Goal: Information Seeking & Learning: Learn about a topic

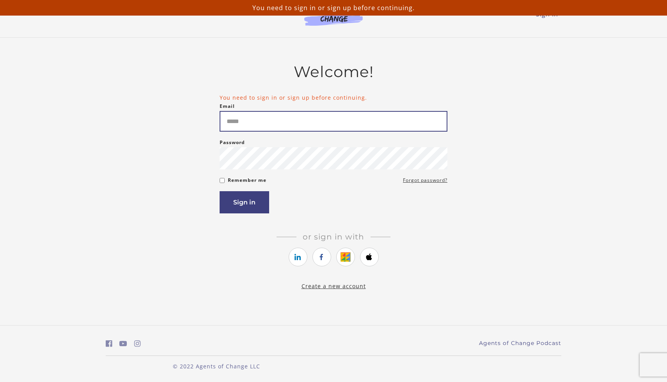
click at [255, 124] on input "Email" at bounding box center [333, 121] width 228 height 21
type input "**********"
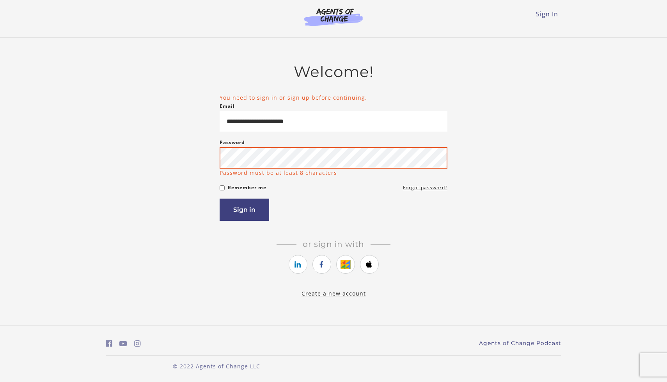
click at [219, 199] on button "Sign in" at bounding box center [244, 210] width 50 height 22
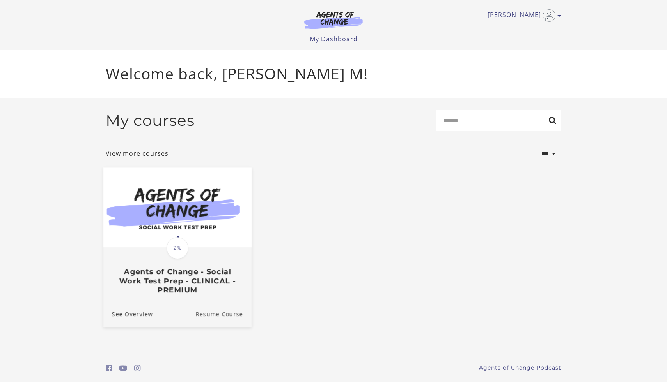
click at [226, 317] on link "Resume Course" at bounding box center [223, 314] width 56 height 26
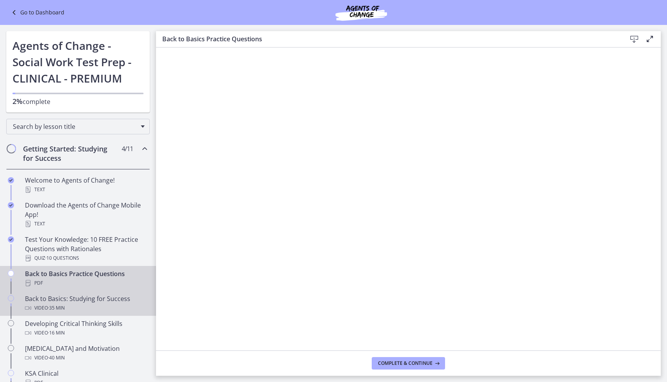
click at [65, 305] on span "· 35 min" at bounding box center [56, 308] width 17 height 9
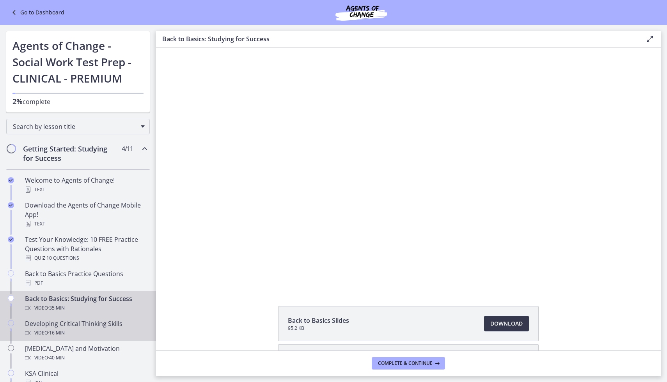
click at [62, 327] on div "Developing Critical Thinking Skills Video · 16 min" at bounding box center [86, 328] width 122 height 19
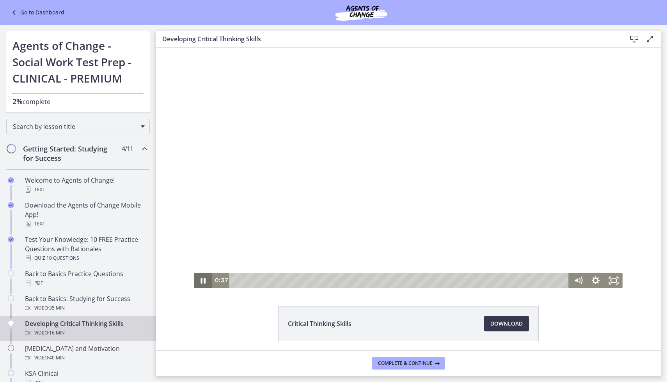
click at [202, 280] on icon "Pause" at bounding box center [203, 281] width 5 height 6
